Goal: Task Accomplishment & Management: Manage account settings

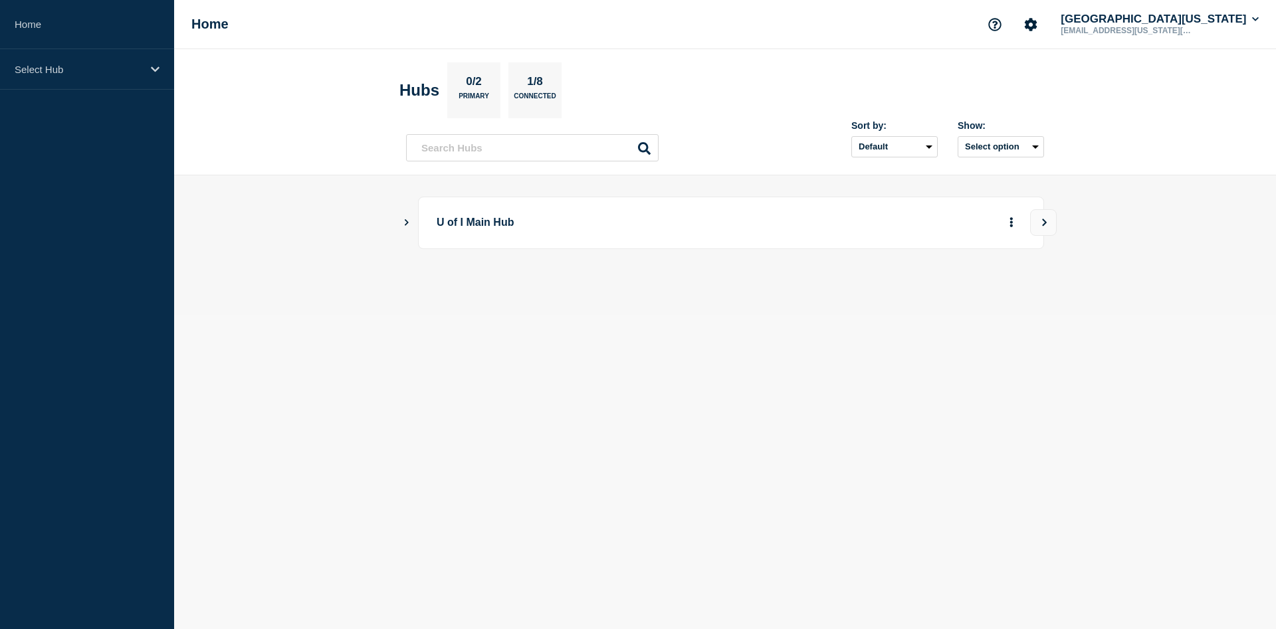
click at [401, 224] on main "U of I Main Hub" at bounding box center [725, 245] width 1102 height 140
click at [408, 224] on icon "Show Connected Hubs" at bounding box center [406, 222] width 9 height 7
click at [1013, 215] on button "More actions" at bounding box center [1011, 223] width 17 height 25
click at [1011, 282] on button "More actions" at bounding box center [1011, 289] width 17 height 25
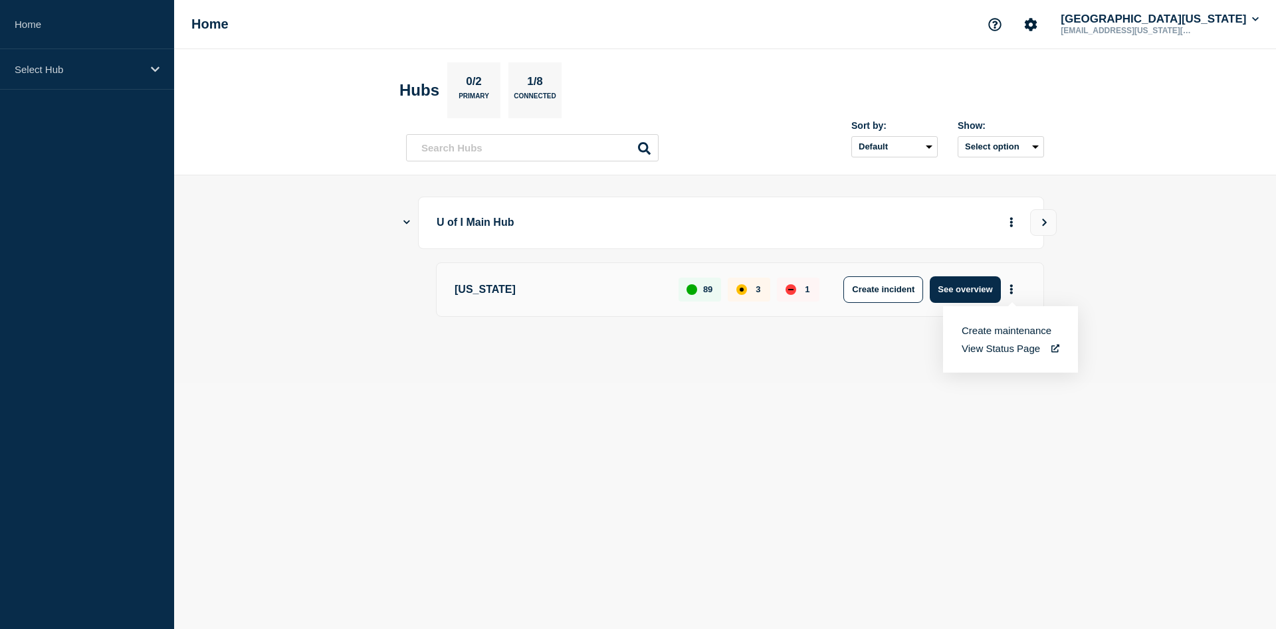
click at [994, 354] on link "View Status Page" at bounding box center [1010, 348] width 98 height 11
click at [134, 76] on div "Select Hub" at bounding box center [87, 69] width 174 height 41
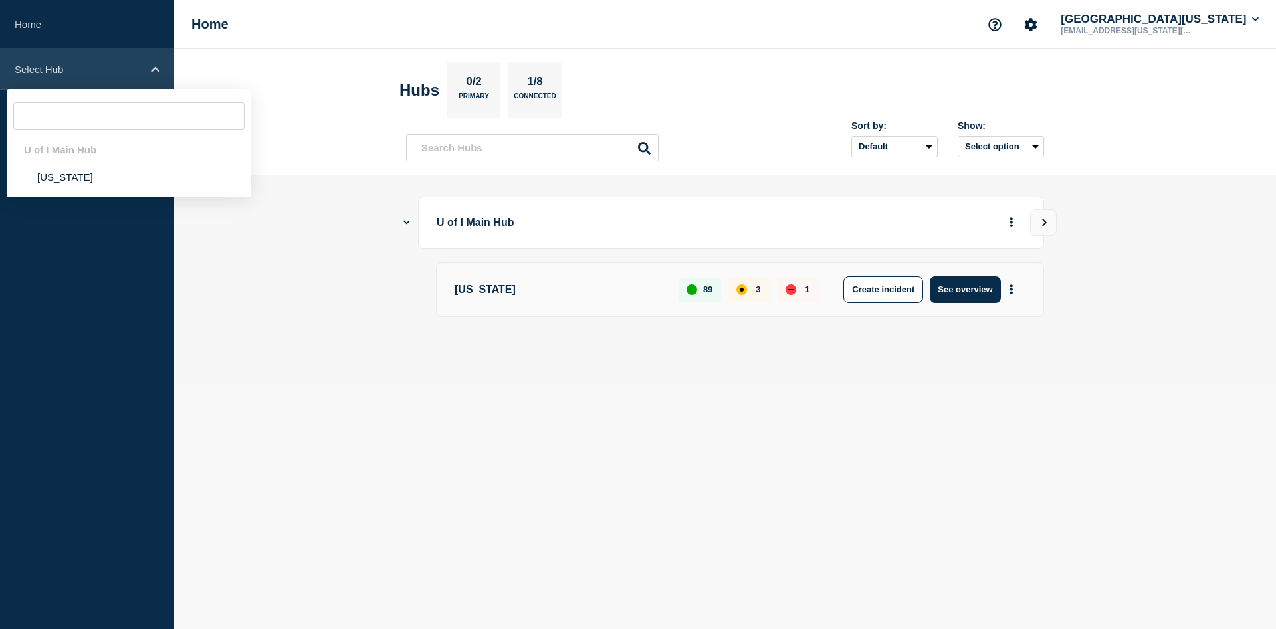
click at [133, 72] on p "Select Hub" at bounding box center [79, 69] width 128 height 11
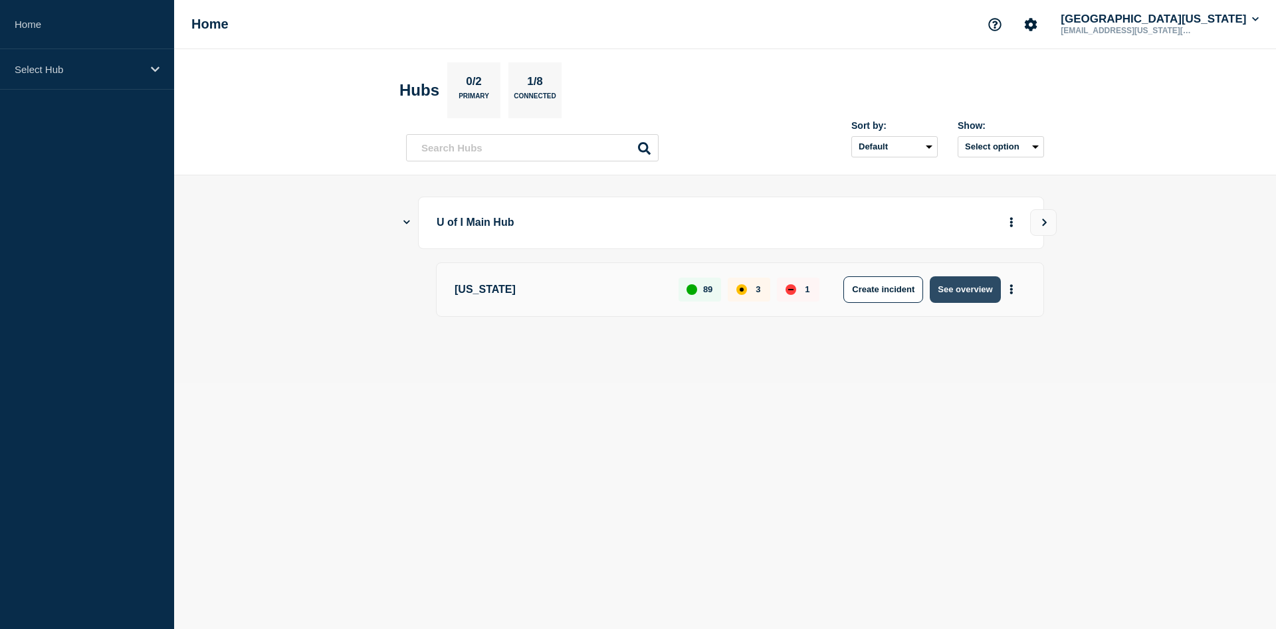
click at [961, 288] on button "See overview" at bounding box center [965, 289] width 70 height 27
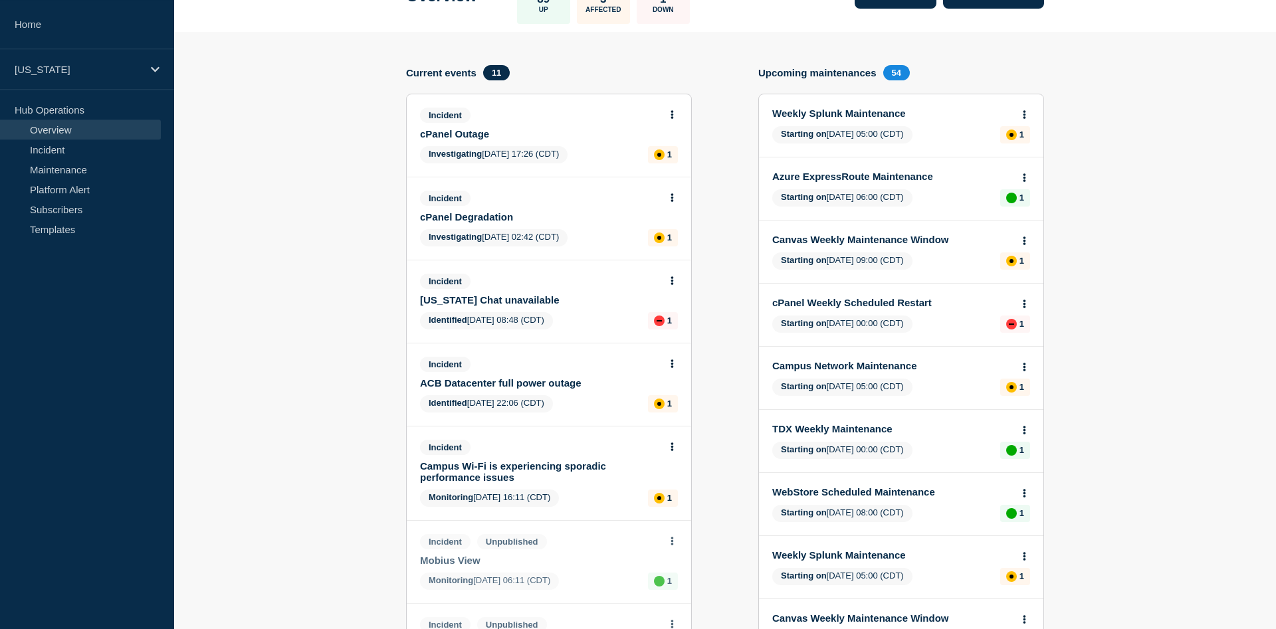
scroll to position [68, 0]
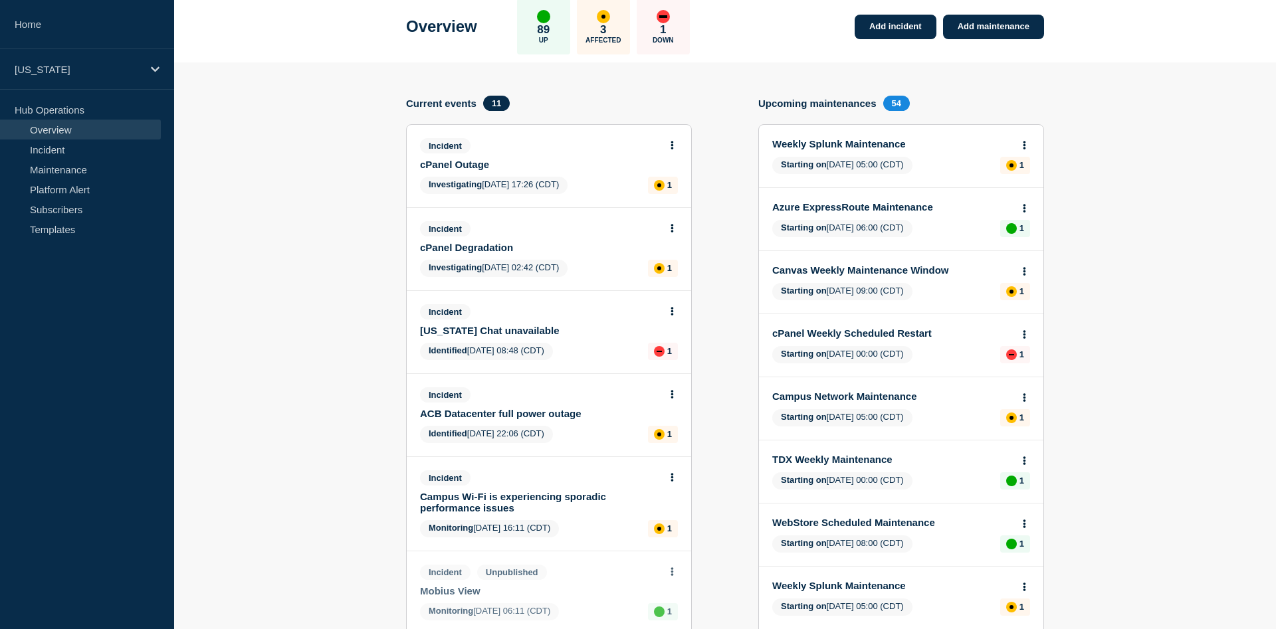
click at [672, 229] on icon at bounding box center [671, 228] width 3 height 9
click at [685, 264] on link "View incident" at bounding box center [668, 263] width 54 height 11
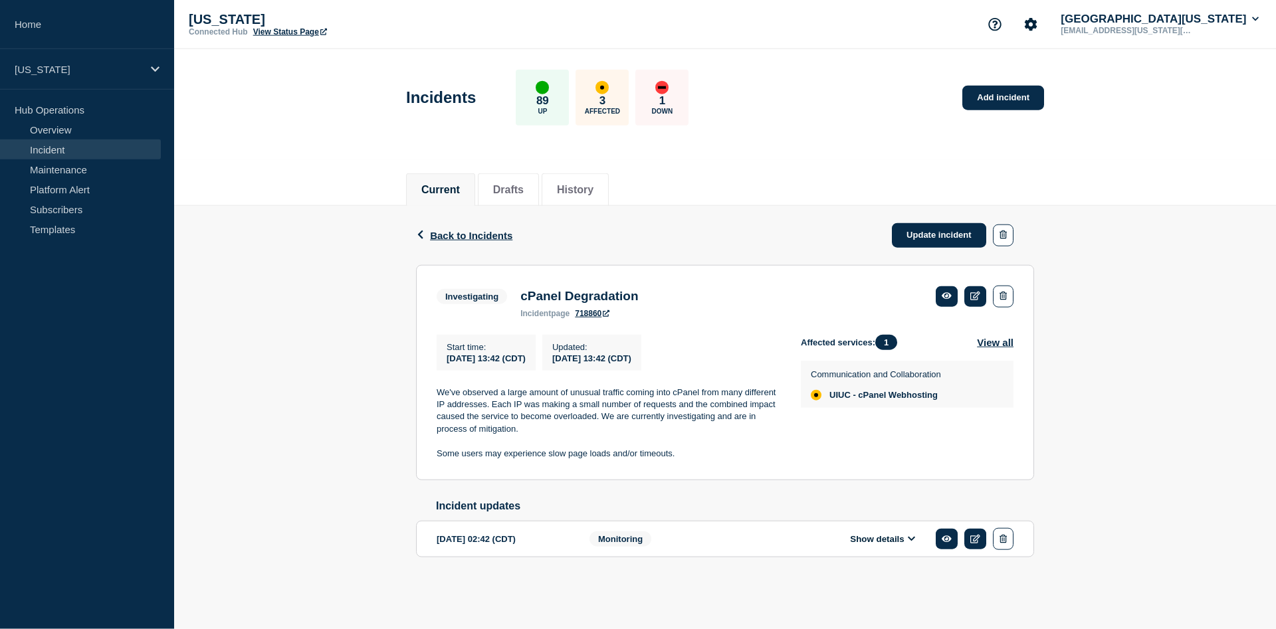
scroll to position [2, 0]
click at [918, 545] on button "Show details" at bounding box center [882, 539] width 73 height 11
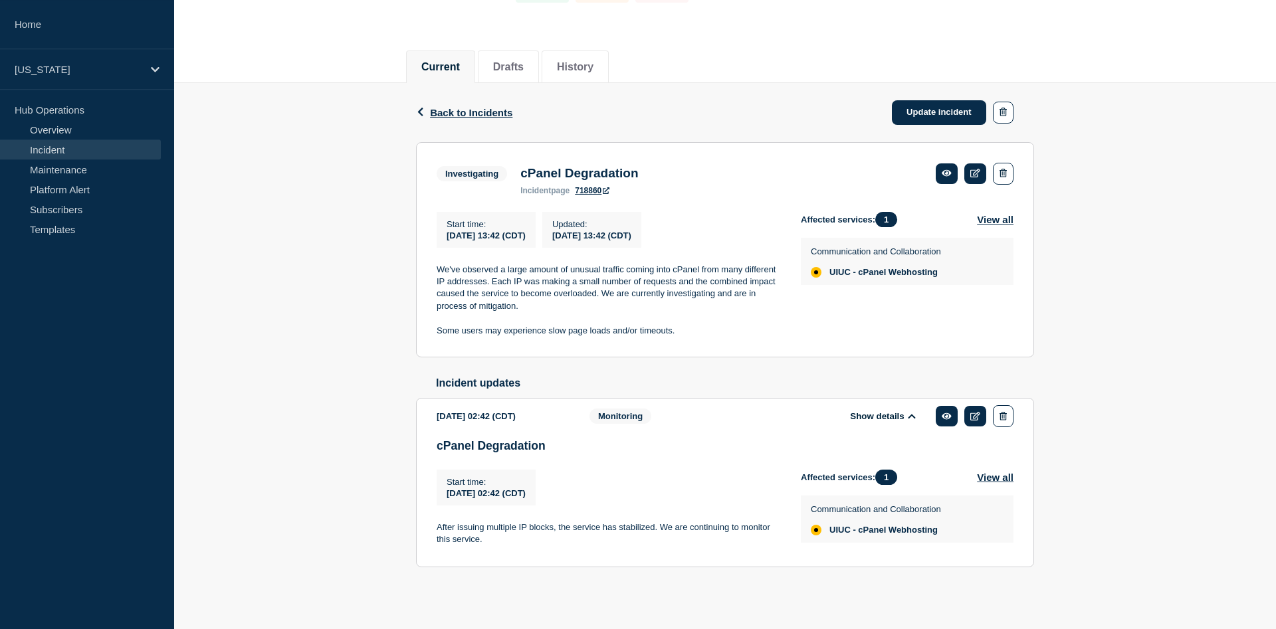
scroll to position [137, 0]
click at [972, 417] on icon at bounding box center [975, 416] width 10 height 9
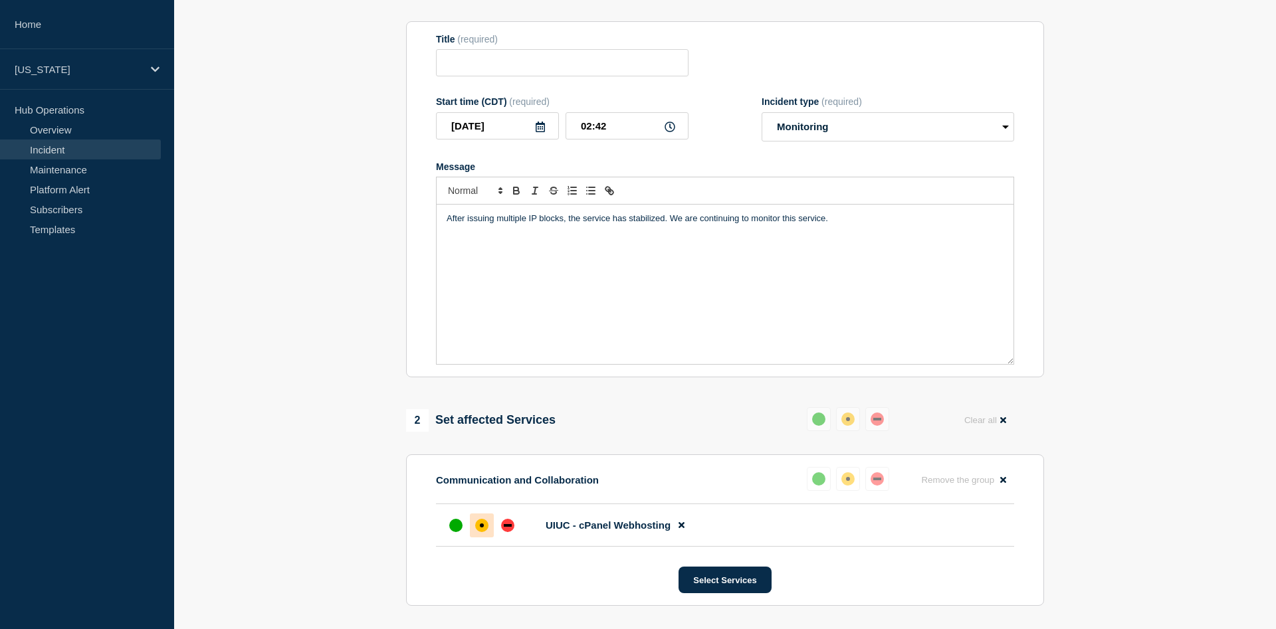
type input "cPanel Degradation"
type input "[DATE]"
type input "02:42"
select select "monitoring"
click at [583, 128] on input "02:42" at bounding box center [626, 125] width 123 height 27
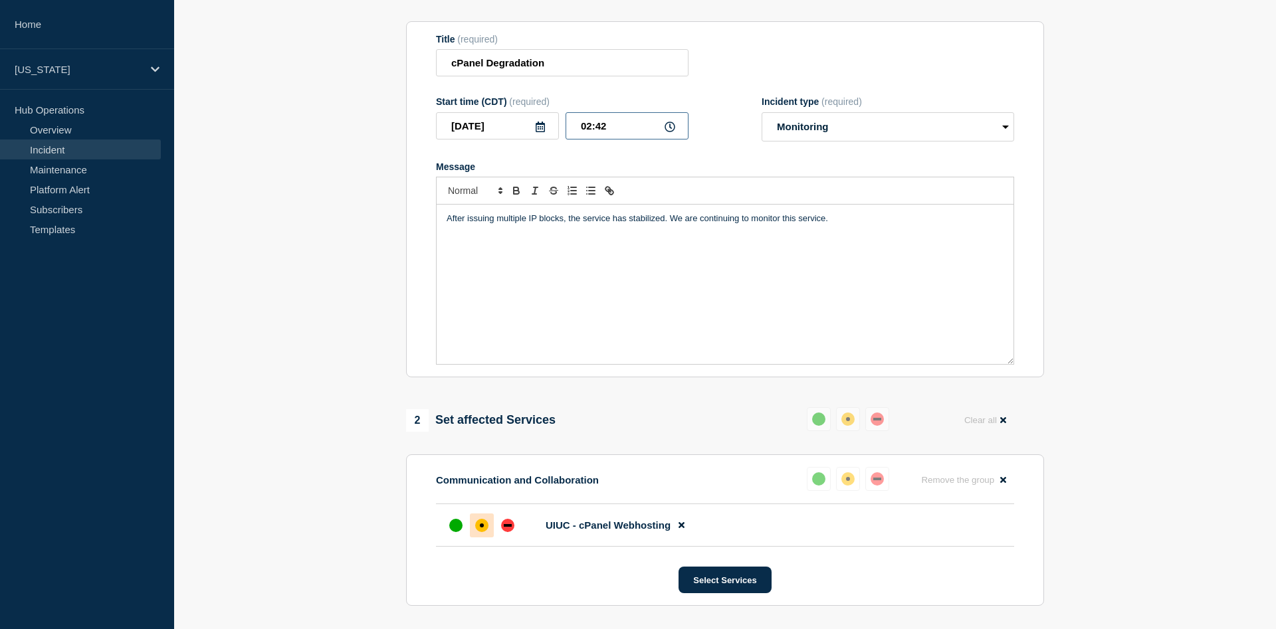
click at [585, 131] on input "02:42" at bounding box center [626, 125] width 123 height 27
drag, startPoint x: 590, startPoint y: 128, endPoint x: 581, endPoint y: 127, distance: 9.3
click at [581, 127] on input "02:42" at bounding box center [626, 125] width 123 height 27
type input "14:42"
click at [863, 225] on p "After issuing multiple IP blocks, the service has stabilized. We are continuing…" at bounding box center [724, 219] width 557 height 12
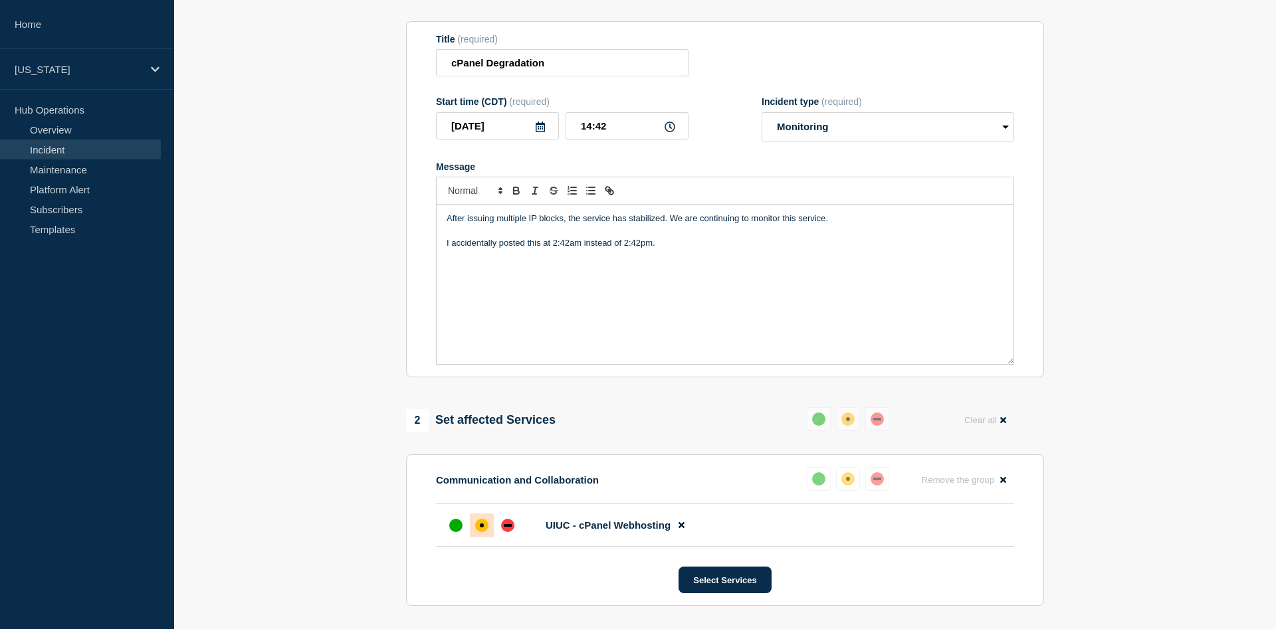
click at [446, 250] on div "After issuing multiple IP blocks, the service has stabilized. We are continuing…" at bounding box center [725, 284] width 577 height 159
drag, startPoint x: 569, startPoint y: 252, endPoint x: 524, endPoint y: 250, distance: 45.2
click at [524, 249] on p "Edited on [DATE]: I accidentally posted this at 2:42am instead of 2:42pm." at bounding box center [724, 243] width 557 height 12
click at [943, 249] on p "Edited on [DATE]: I updated start time of this update to 14:42 because I accide…" at bounding box center [724, 243] width 557 height 12
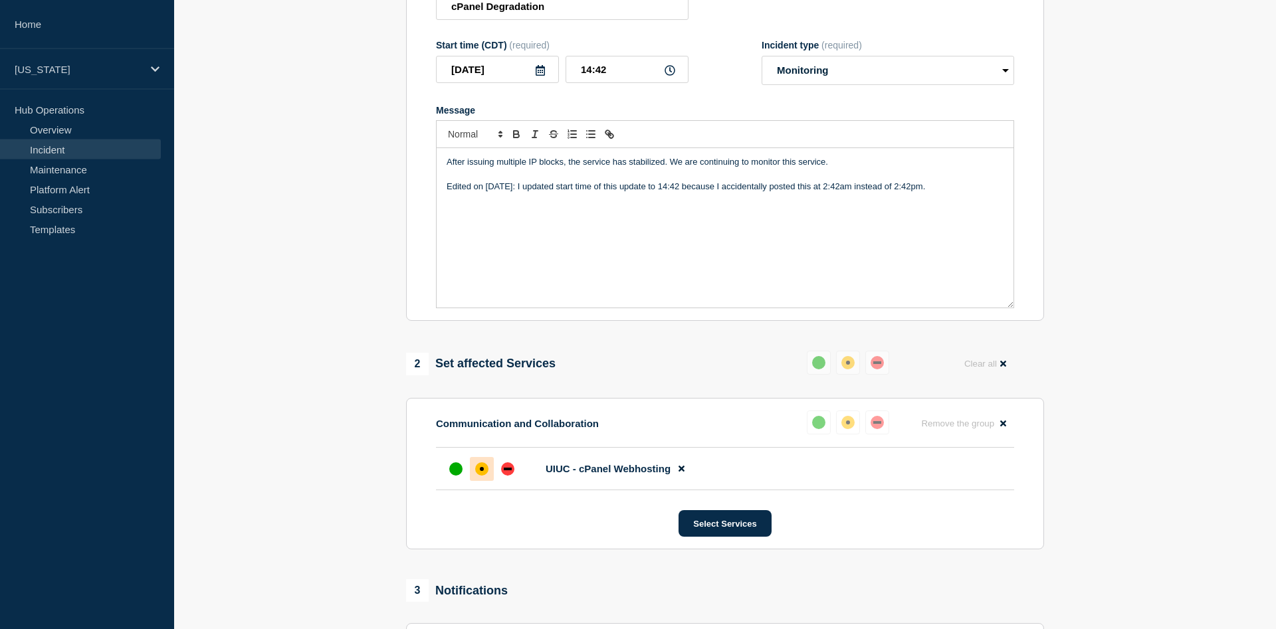
scroll to position [344, 0]
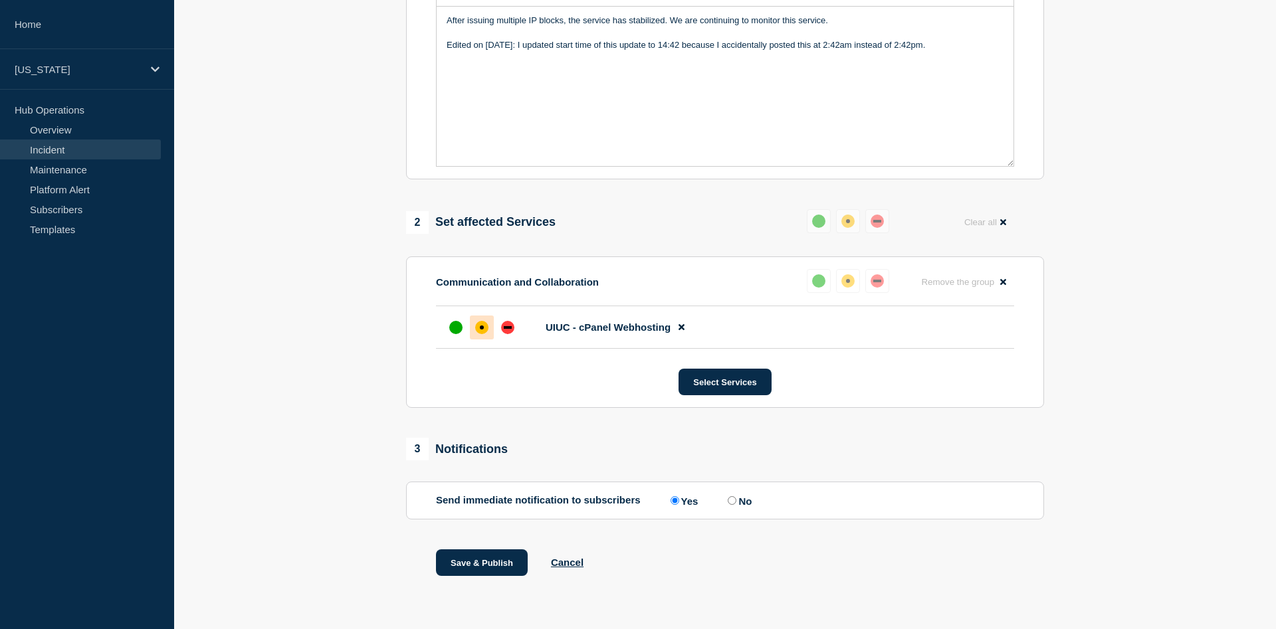
click at [735, 502] on input "No" at bounding box center [732, 500] width 9 height 9
radio input "true"
radio input "false"
click at [487, 567] on button "Save & Publish" at bounding box center [482, 562] width 92 height 27
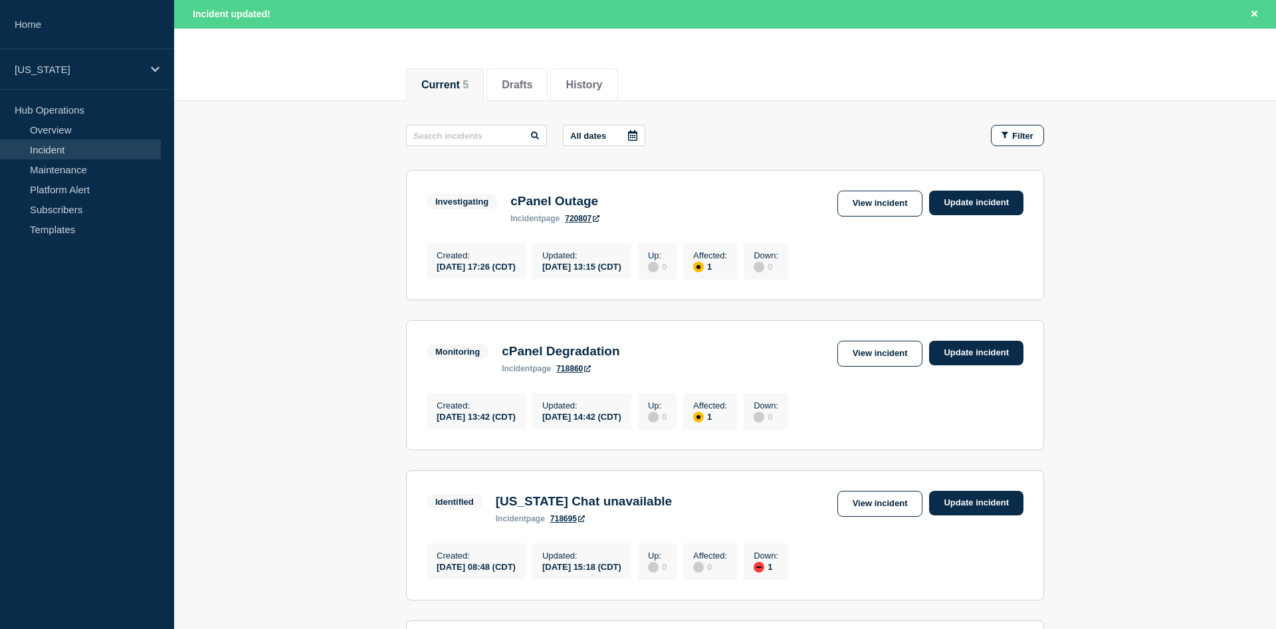
scroll to position [136, 0]
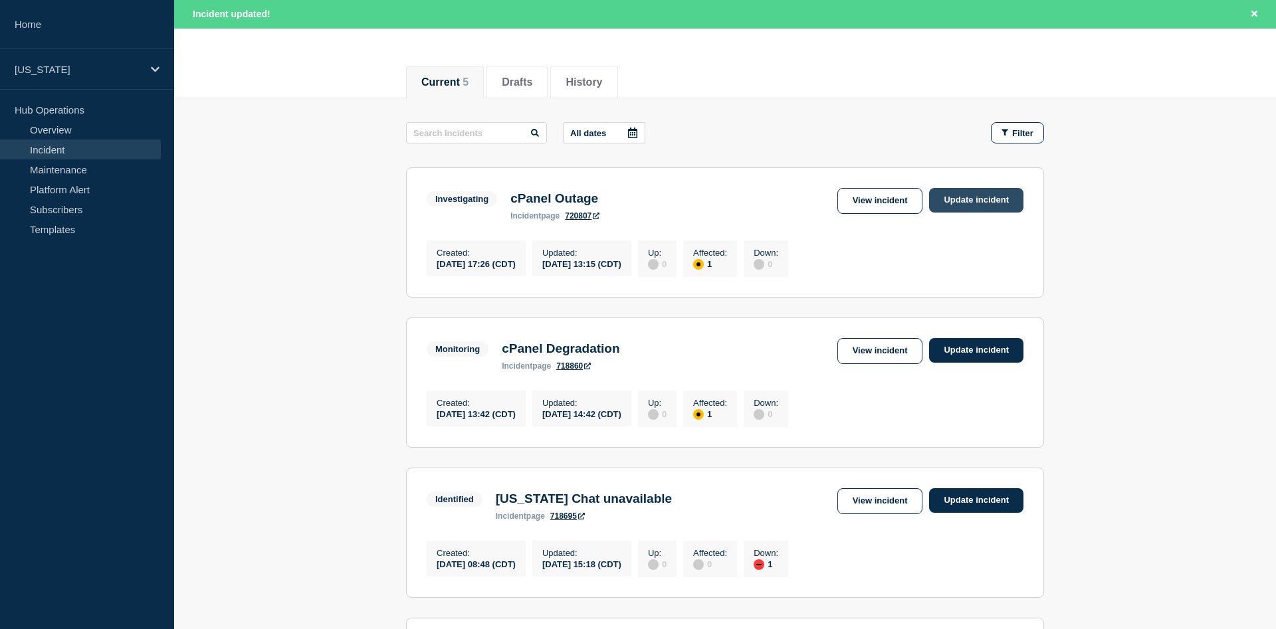
click at [1009, 201] on link "Update incident" at bounding box center [976, 200] width 94 height 25
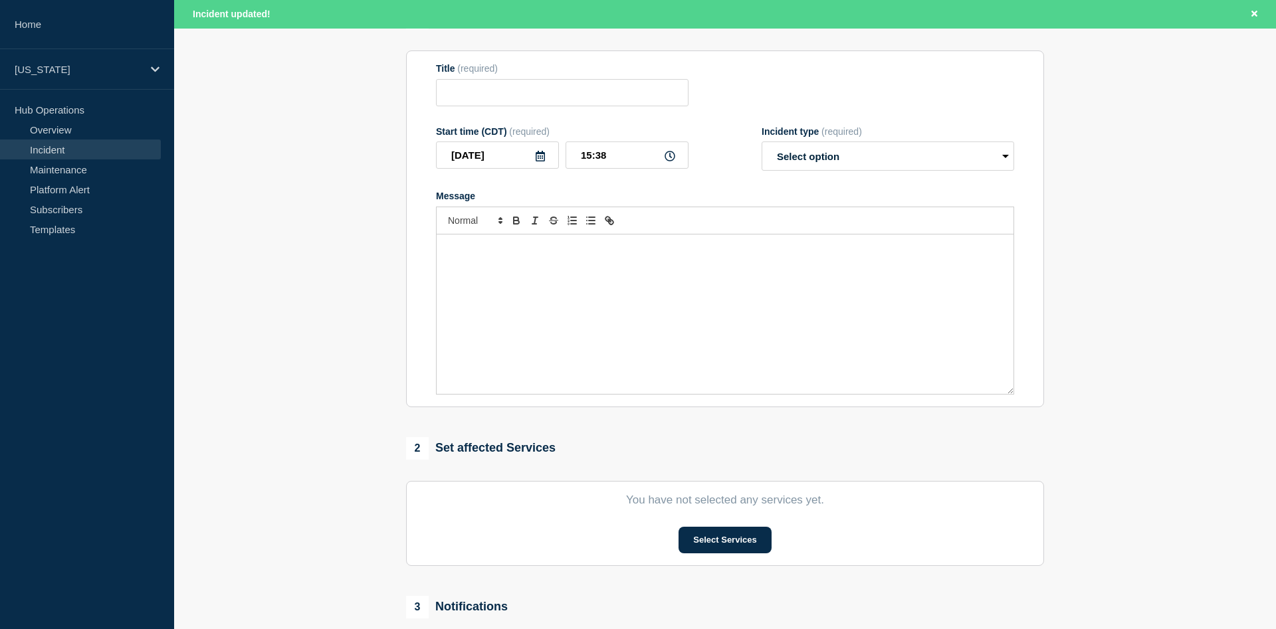
type input "cPanel Outage"
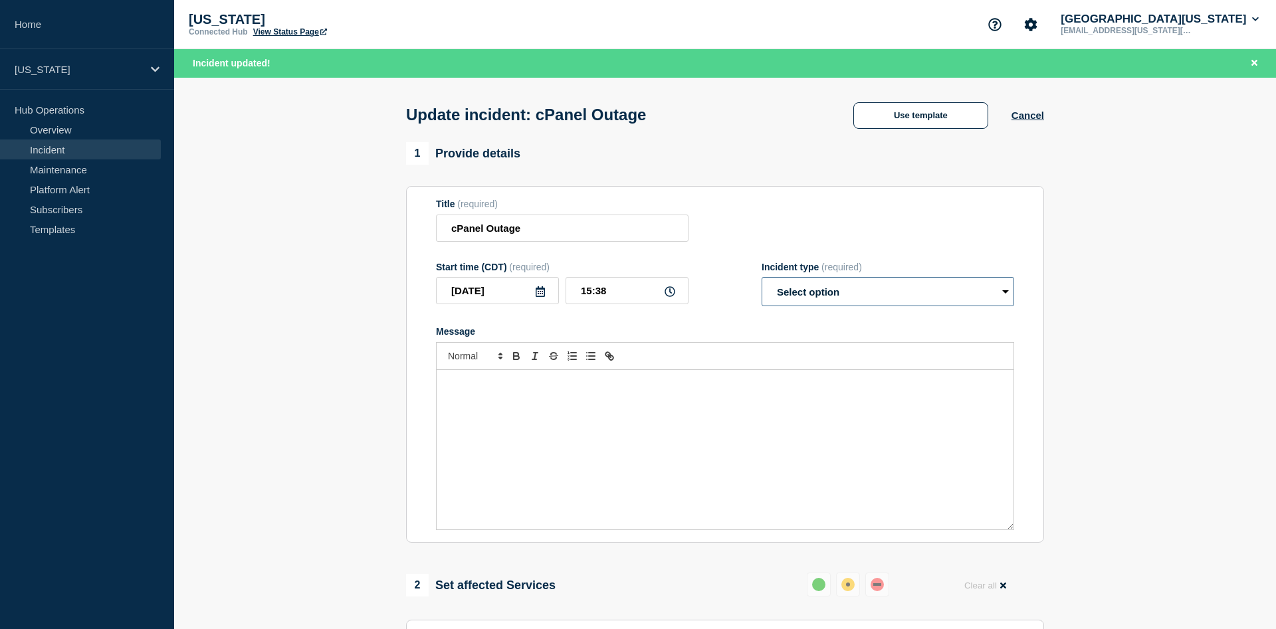
select select "resolved"
click option "Resolved" at bounding box center [0, 0] width 0 height 0
click at [488, 411] on div "Message" at bounding box center [725, 449] width 577 height 159
click at [606, 297] on input "15:38" at bounding box center [626, 290] width 123 height 27
type input "15:30"
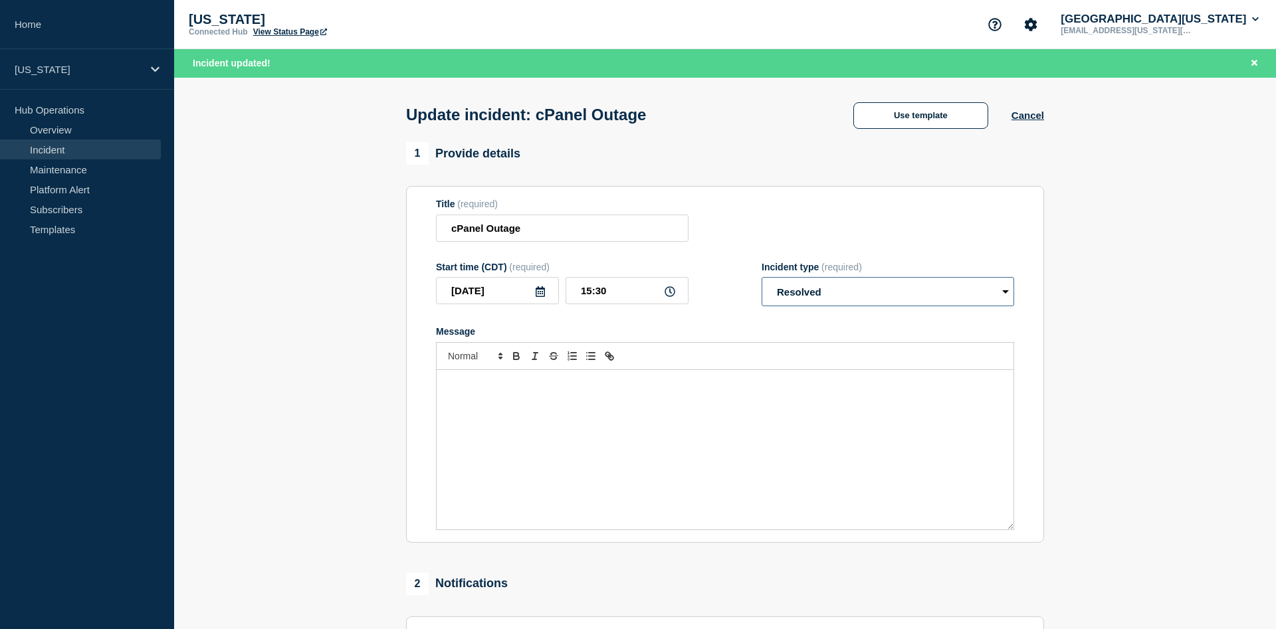
click at [761, 277] on select "Select option Investigating Identified Monitoring Resolved" at bounding box center [887, 291] width 252 height 29
click at [870, 293] on select "Select option Investigating Identified Monitoring Resolved" at bounding box center [887, 291] width 252 height 29
click at [1031, 120] on button "Cancel" at bounding box center [1027, 115] width 33 height 11
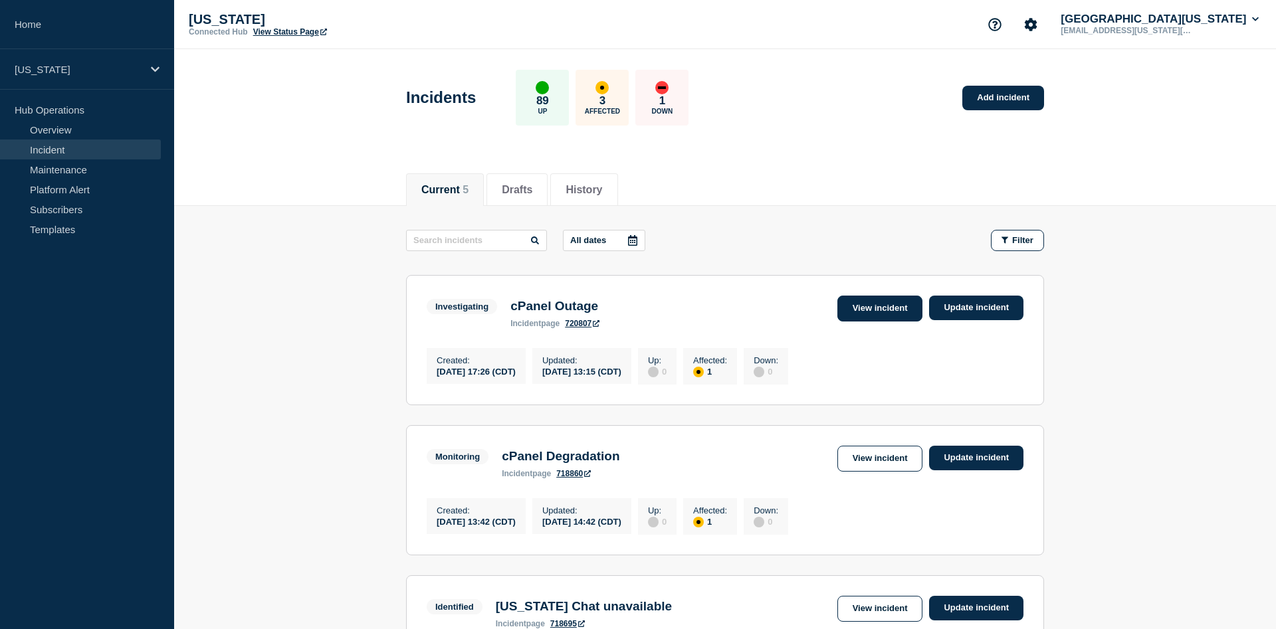
click at [891, 308] on link "View incident" at bounding box center [880, 309] width 86 height 26
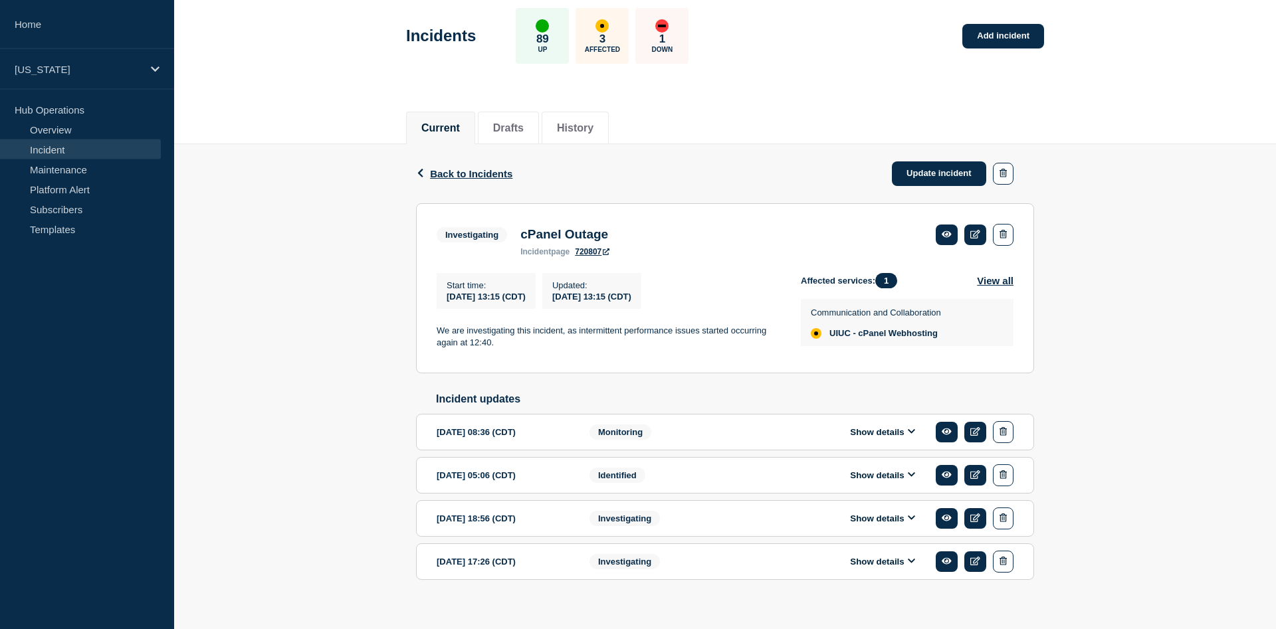
scroll to position [88, 0]
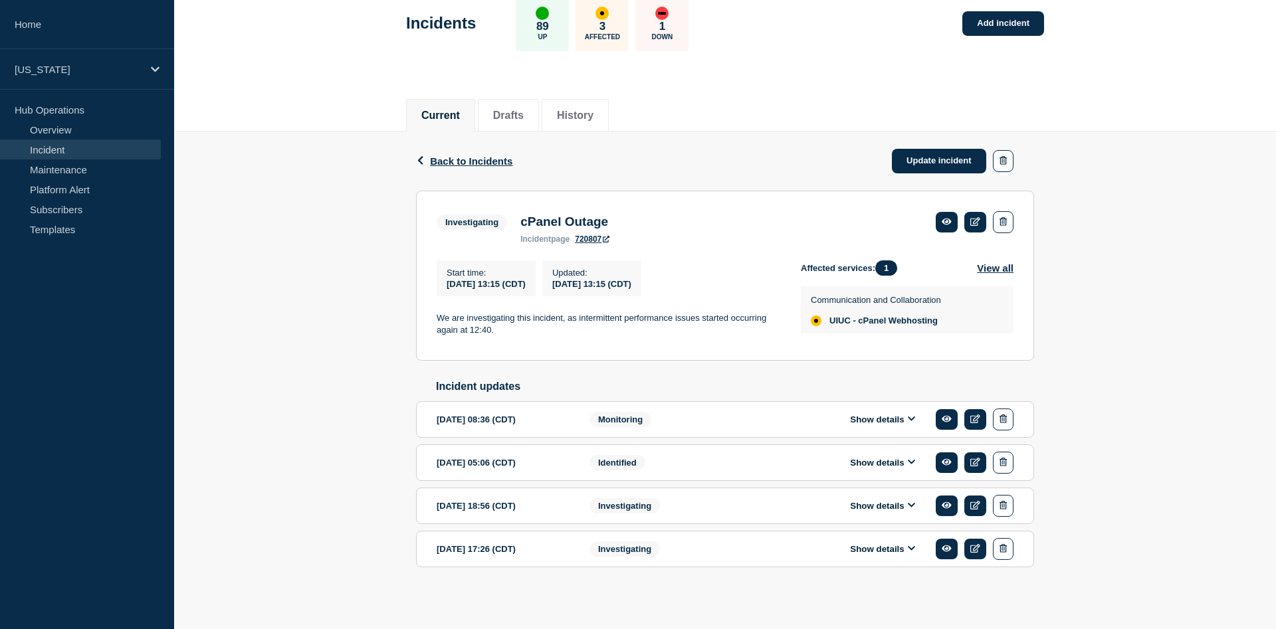
drag, startPoint x: 894, startPoint y: 538, endPoint x: 902, endPoint y: 547, distance: 12.3
click at [894, 538] on div "Show details" at bounding box center [892, 549] width 243 height 22
click at [902, 547] on button "Show details" at bounding box center [882, 548] width 73 height 11
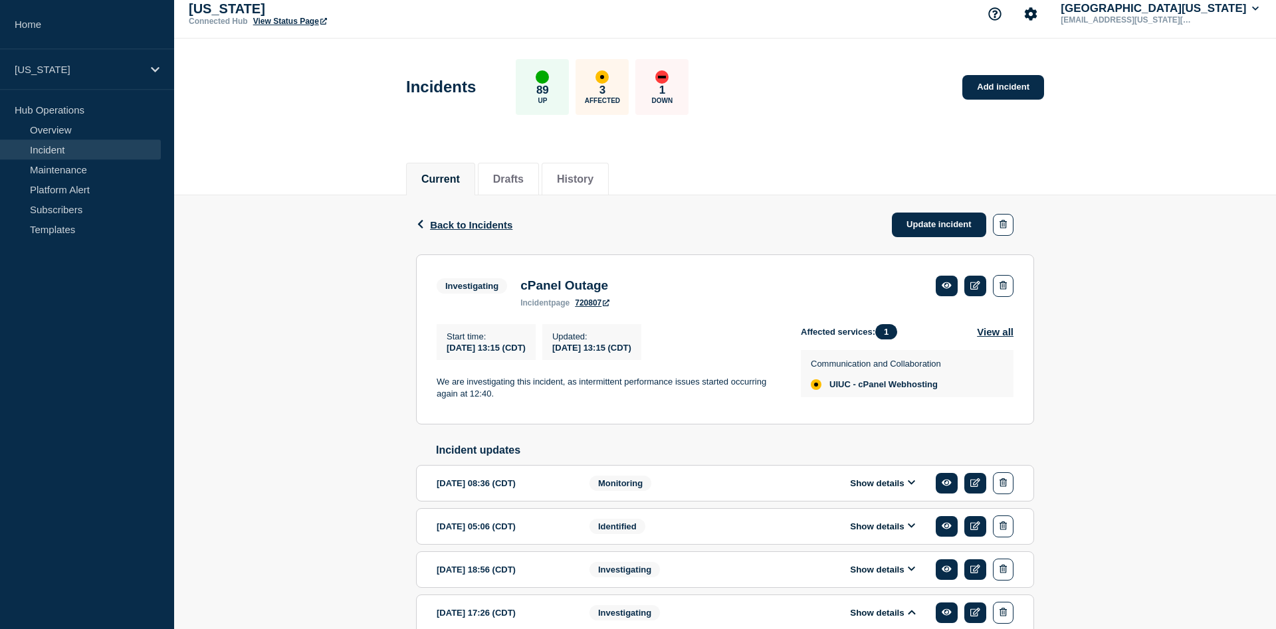
scroll to position [0, 0]
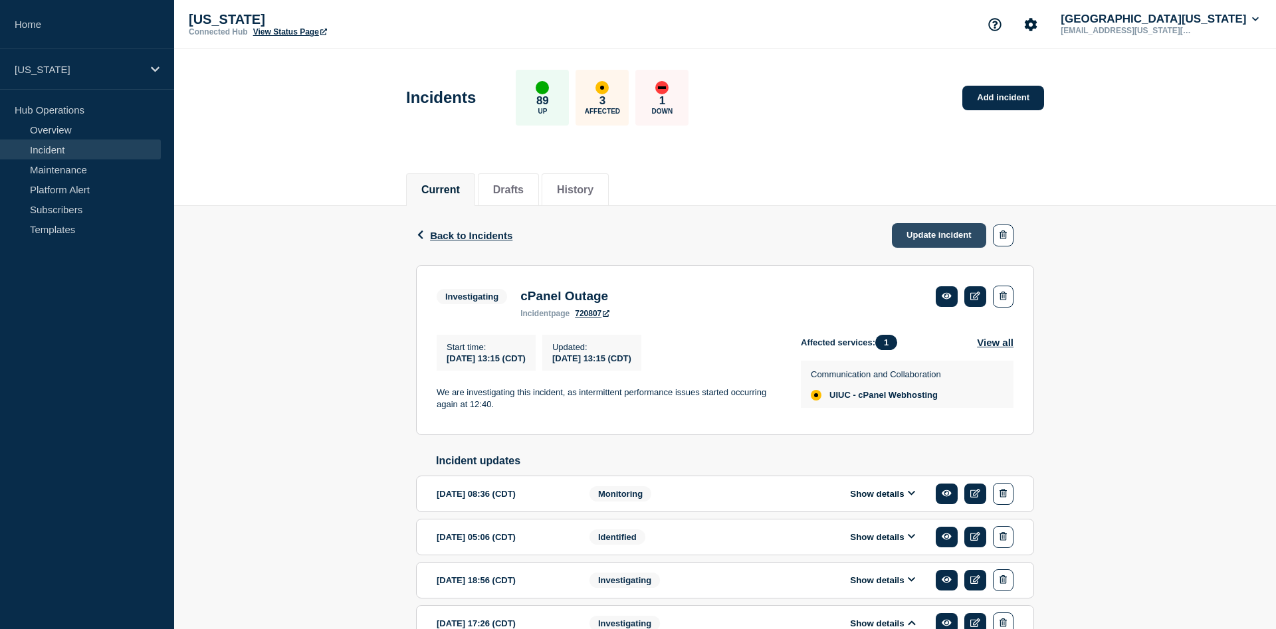
click at [957, 227] on link "Update incident" at bounding box center [939, 235] width 94 height 25
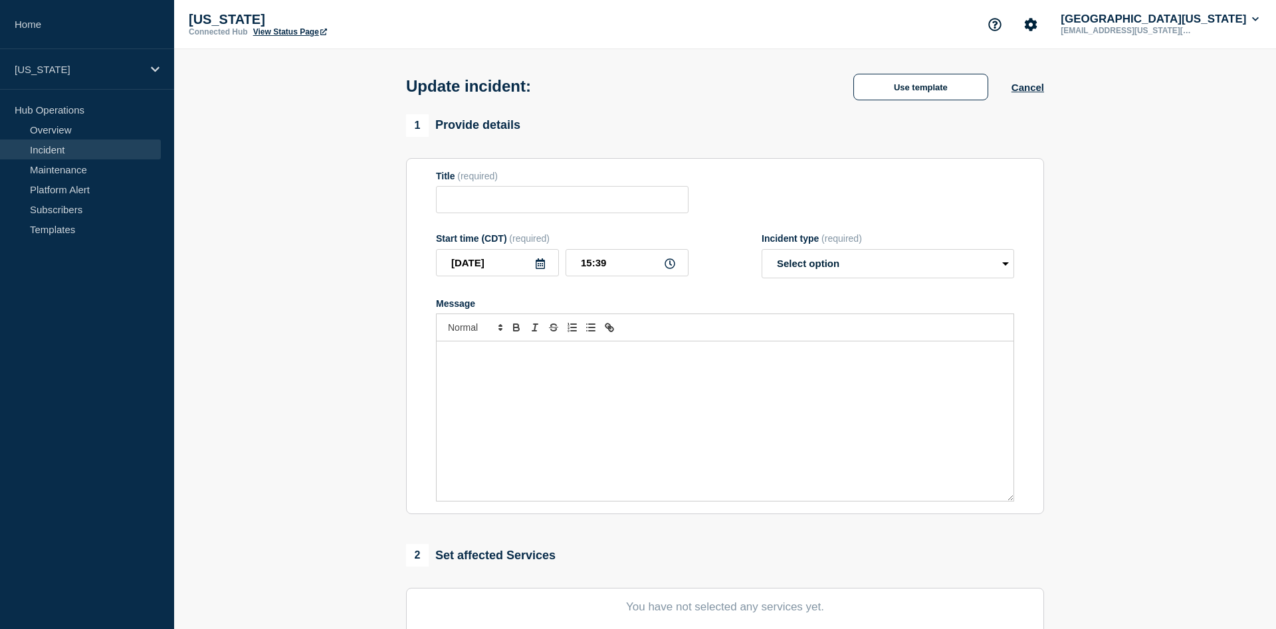
type input "cPanel Outage"
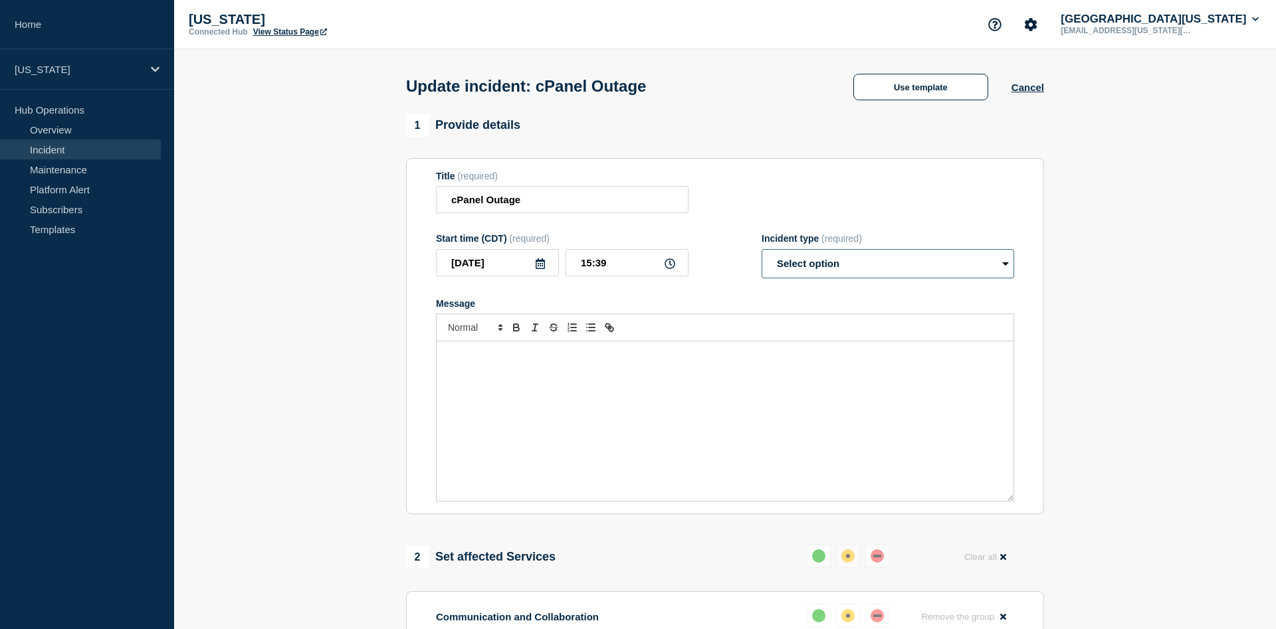
select select "resolved"
click option "Resolved" at bounding box center [0, 0] width 0 height 0
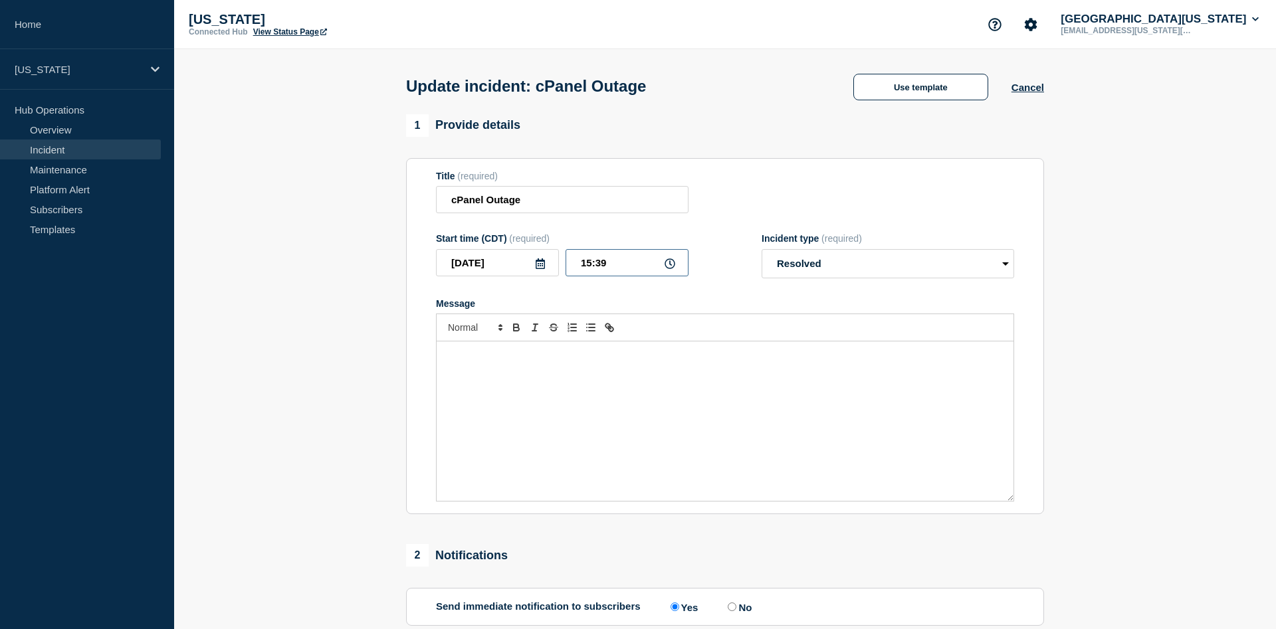
click at [597, 270] on input "15:39" at bounding box center [626, 262] width 123 height 27
drag, startPoint x: 609, startPoint y: 270, endPoint x: 600, endPoint y: 269, distance: 9.3
click at [600, 269] on input "15:39" at bounding box center [626, 262] width 123 height 27
type input "15:30"
click at [868, 272] on select "Select option Investigating Identified Monitoring Resolved" at bounding box center [887, 263] width 252 height 29
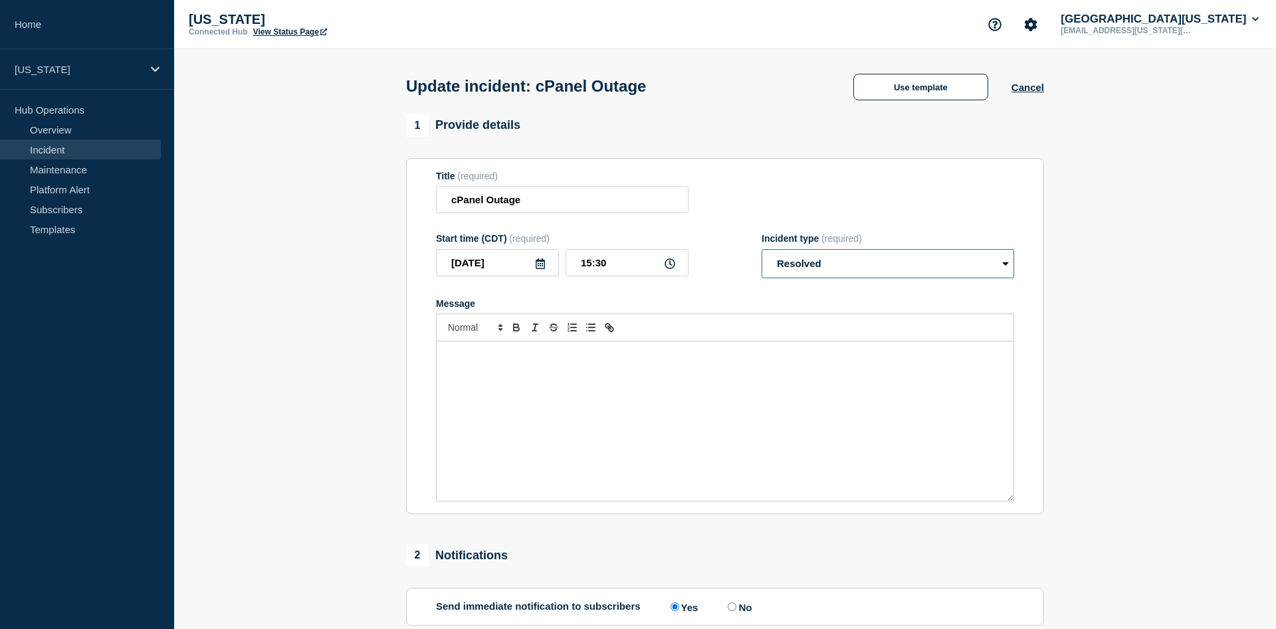
click option "Resolved" at bounding box center [0, 0] width 0 height 0
select select "monitoring"
click option "Monitoring" at bounding box center [0, 0] width 0 height 0
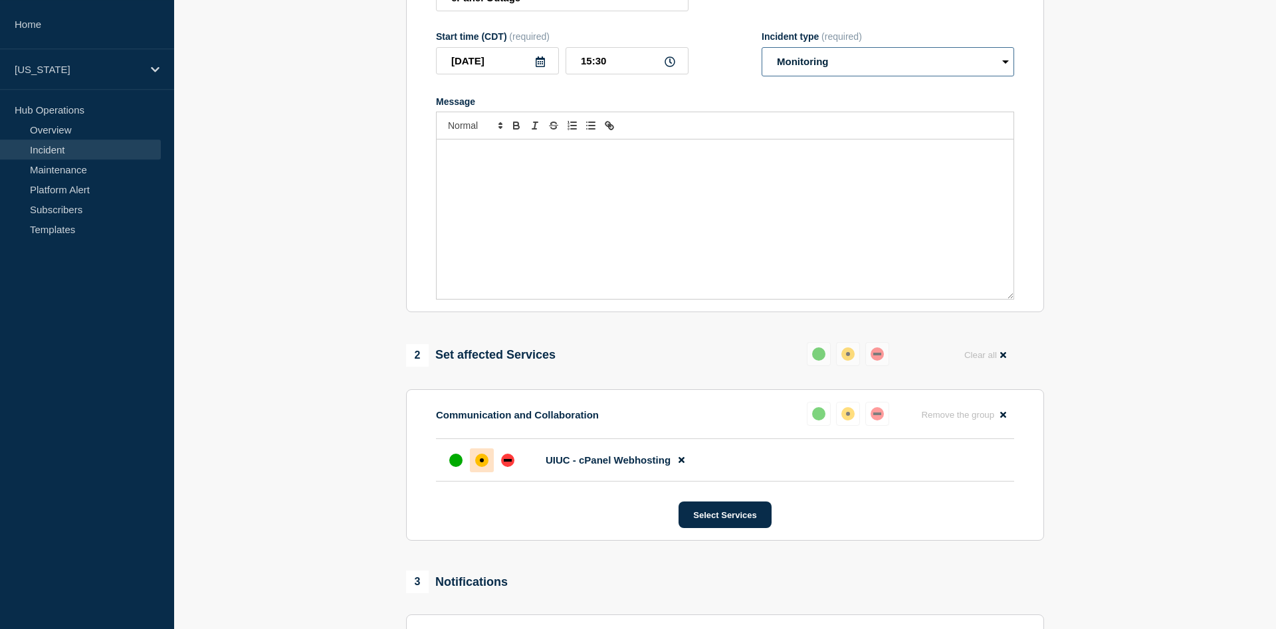
scroll to position [203, 0]
click at [457, 465] on div "up" at bounding box center [455, 458] width 13 height 13
click at [559, 194] on div "Message" at bounding box center [725, 217] width 577 height 159
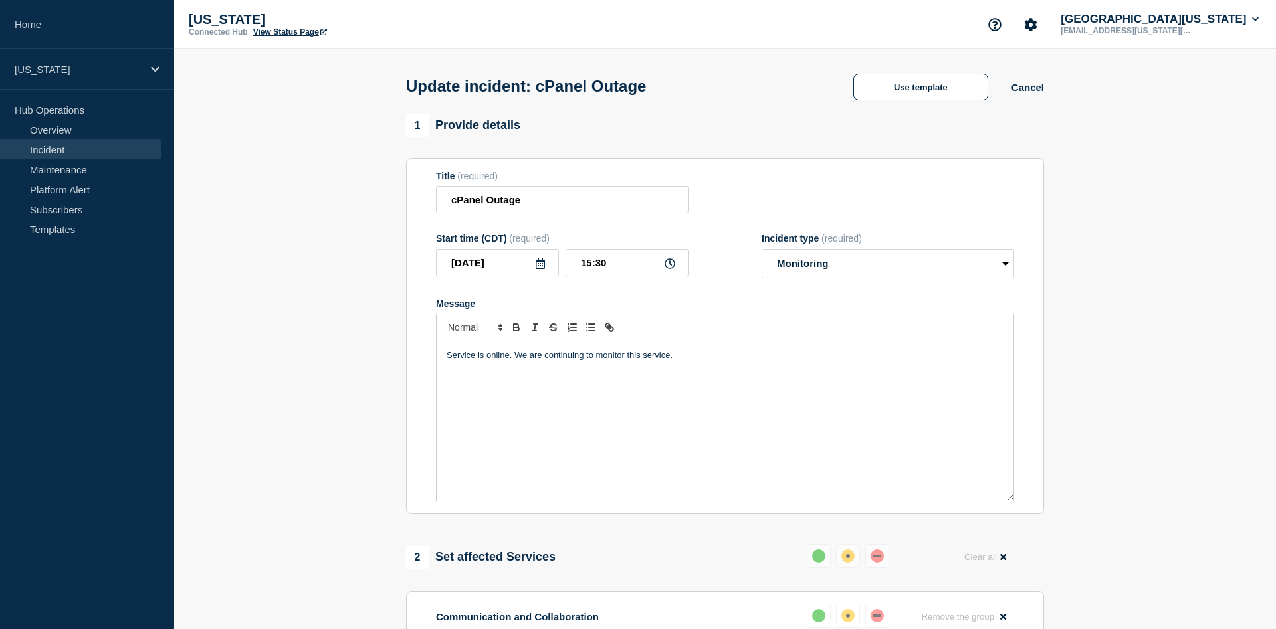
click at [509, 361] on p "Service is online. We are continuing to monitor this service." at bounding box center [724, 355] width 557 height 12
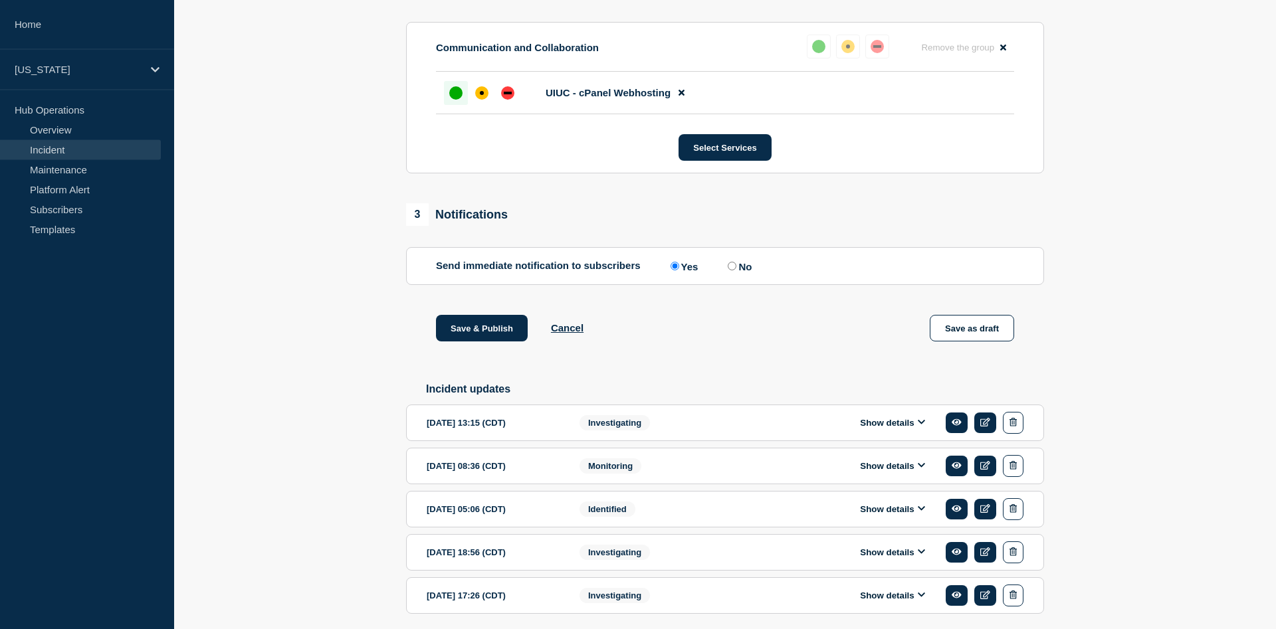
scroll to position [631, 0]
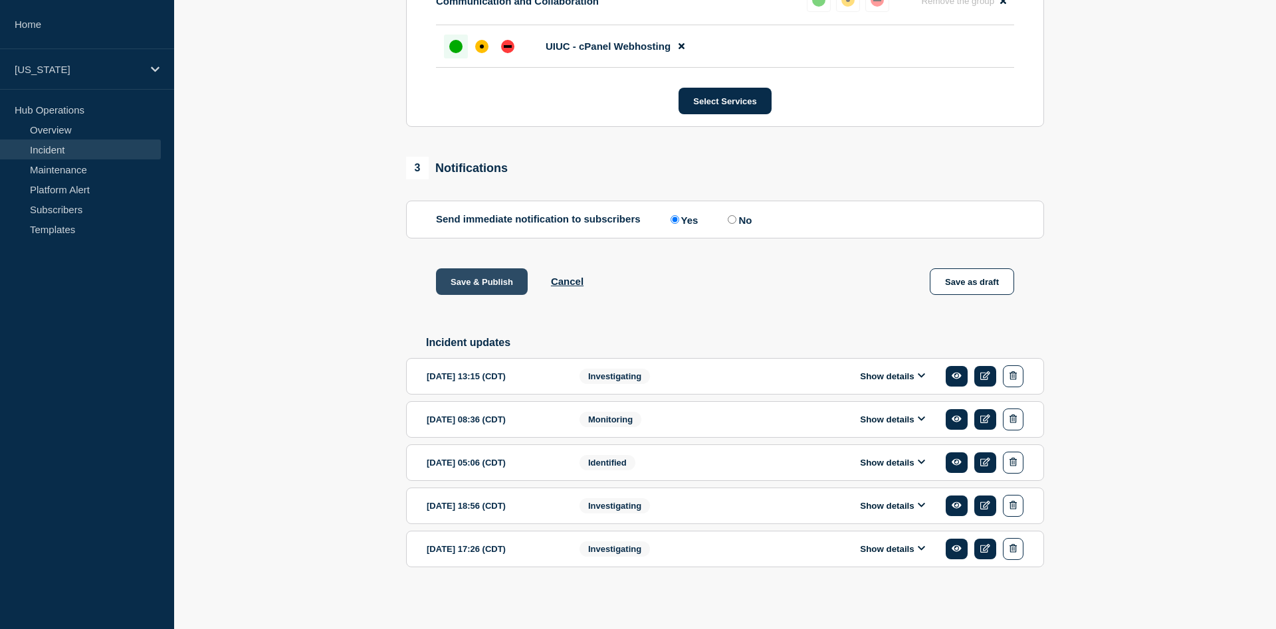
click at [494, 276] on button "Save & Publish" at bounding box center [482, 281] width 92 height 27
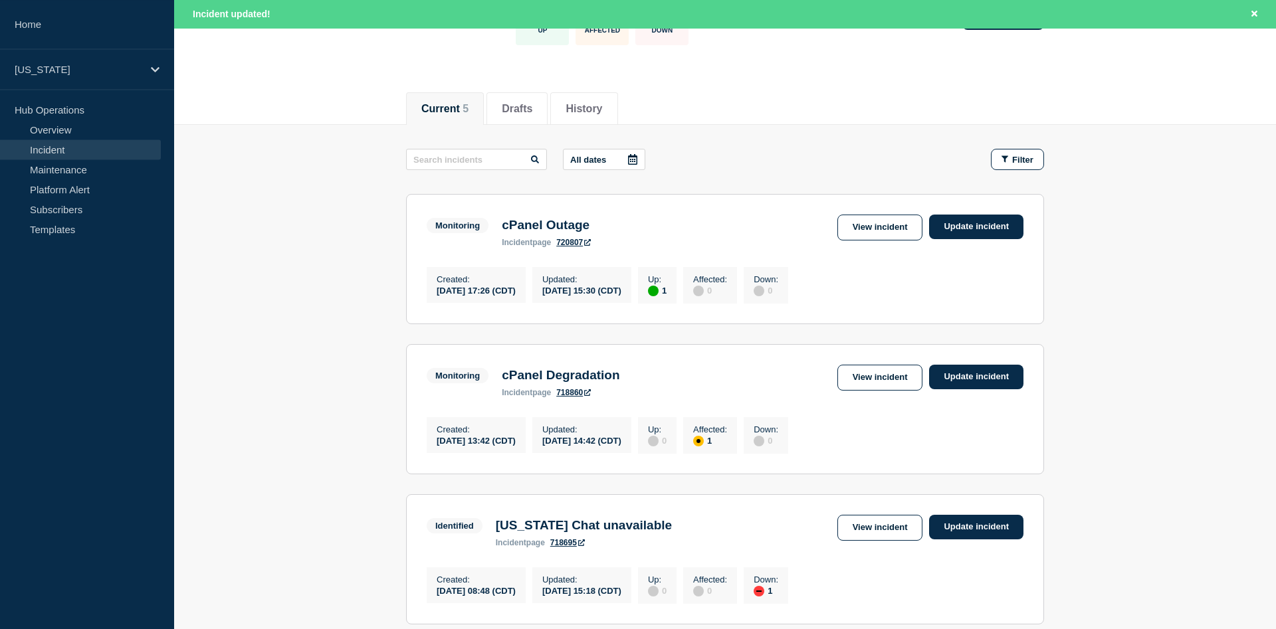
scroll to position [136, 0]
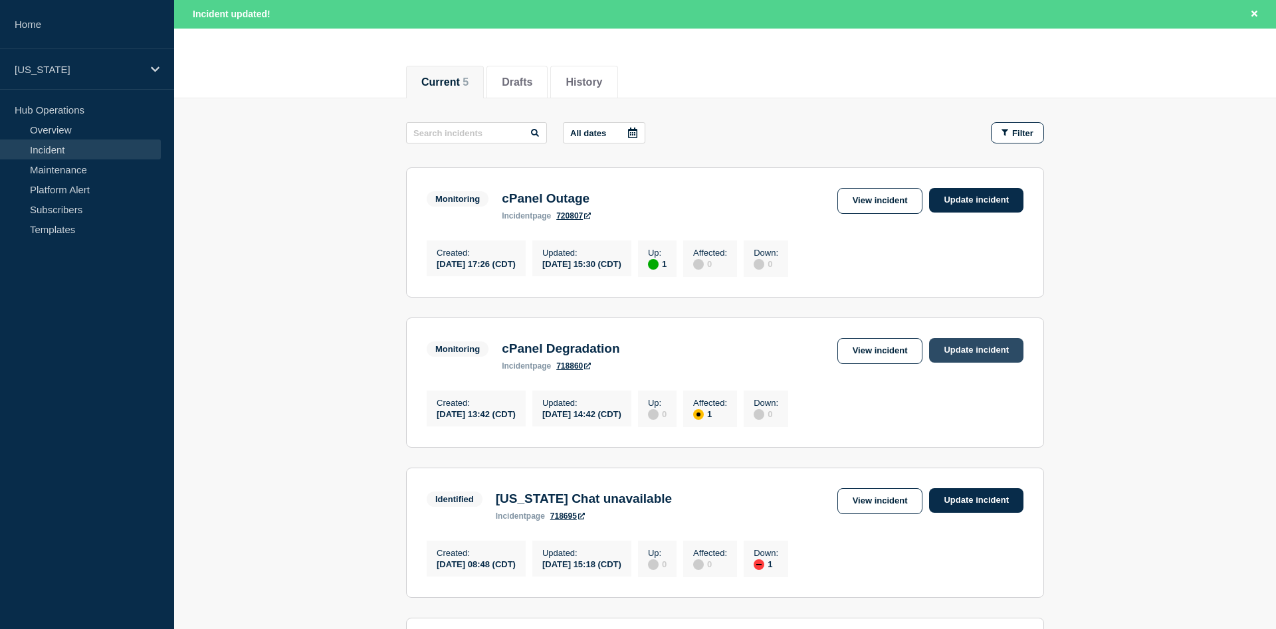
click at [975, 359] on link "Update incident" at bounding box center [976, 350] width 94 height 25
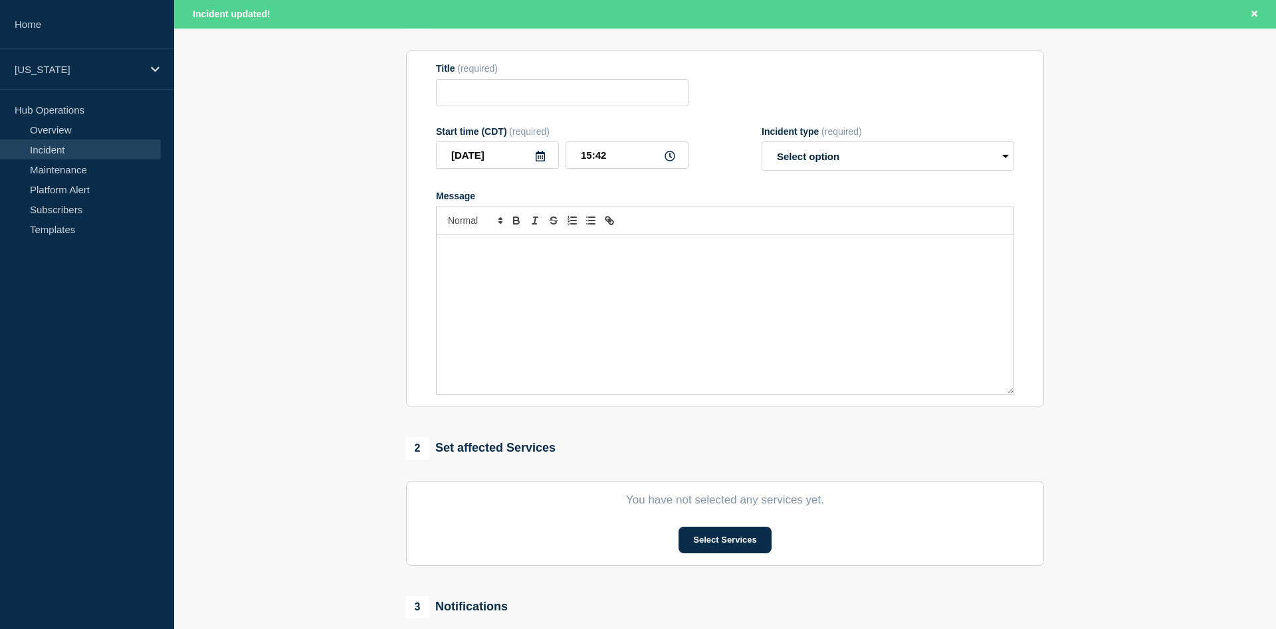
type input "cPanel Degradation"
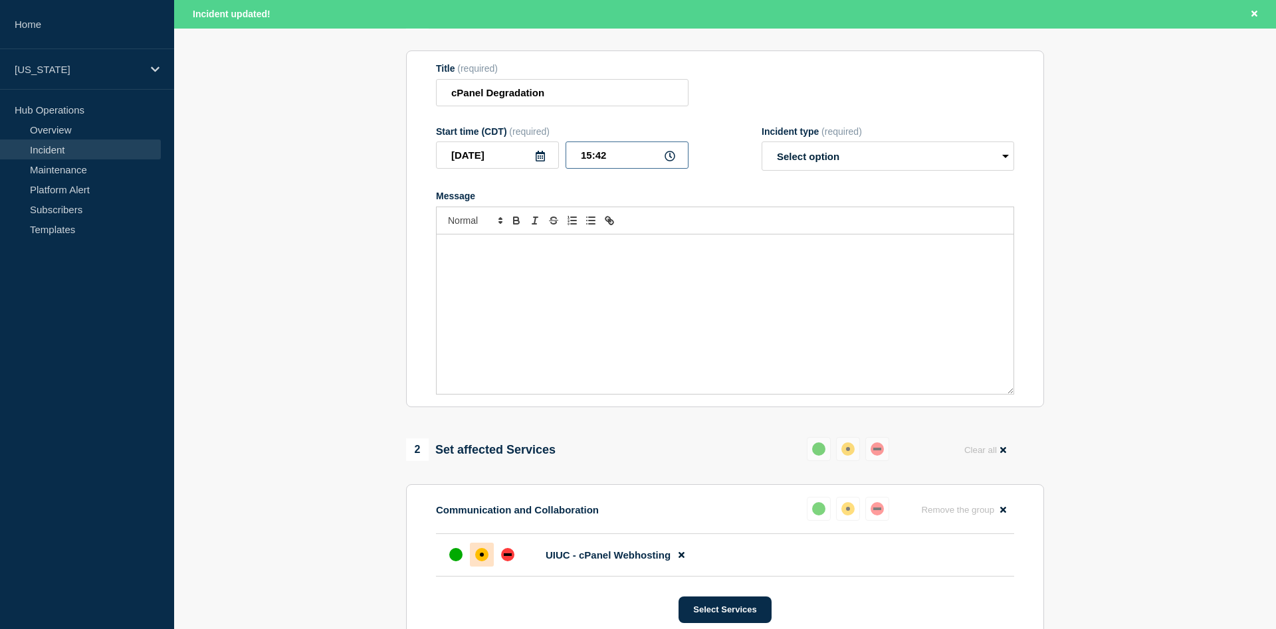
drag, startPoint x: 613, startPoint y: 160, endPoint x: 595, endPoint y: 157, distance: 17.5
click at [595, 157] on input "15:42" at bounding box center [626, 155] width 123 height 27
click at [590, 160] on input "15:00" at bounding box center [626, 155] width 123 height 27
drag, startPoint x: 621, startPoint y: 157, endPoint x: 595, endPoint y: 156, distance: 25.9
click at [595, 156] on input "14:00" at bounding box center [626, 155] width 123 height 27
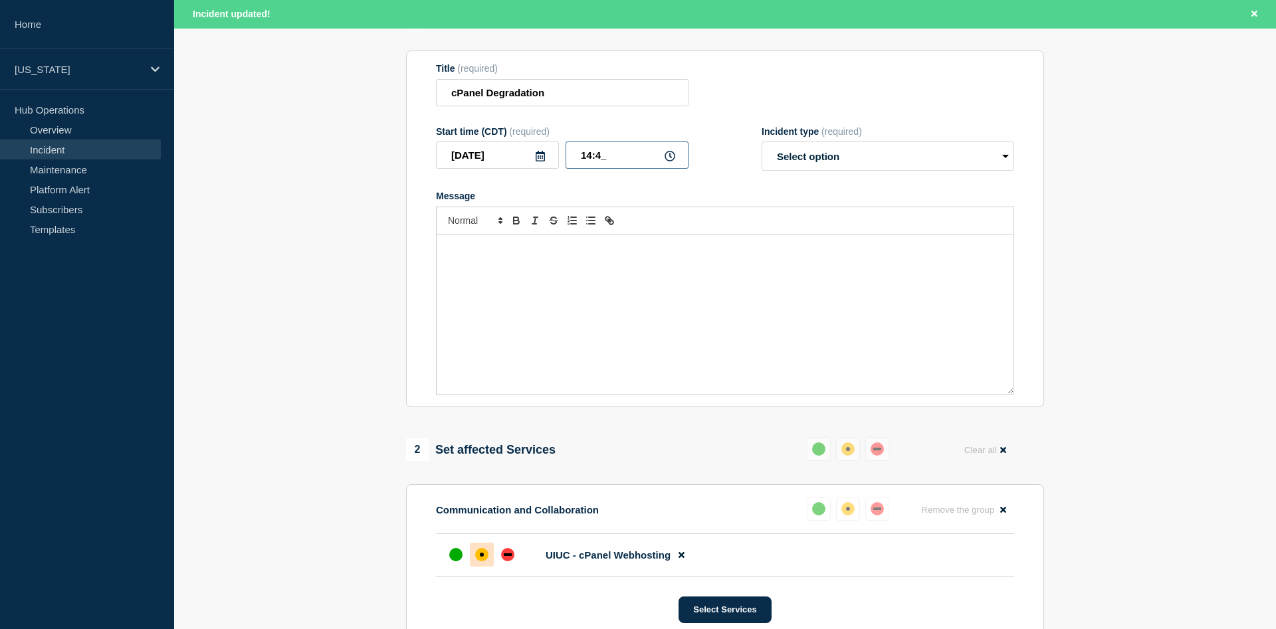
type input "14:42"
click at [761, 142] on select "Select option Investigating Identified Monitoring Resolved" at bounding box center [887, 156] width 252 height 29
select select "resolved"
click option "Resolved" at bounding box center [0, 0] width 0 height 0
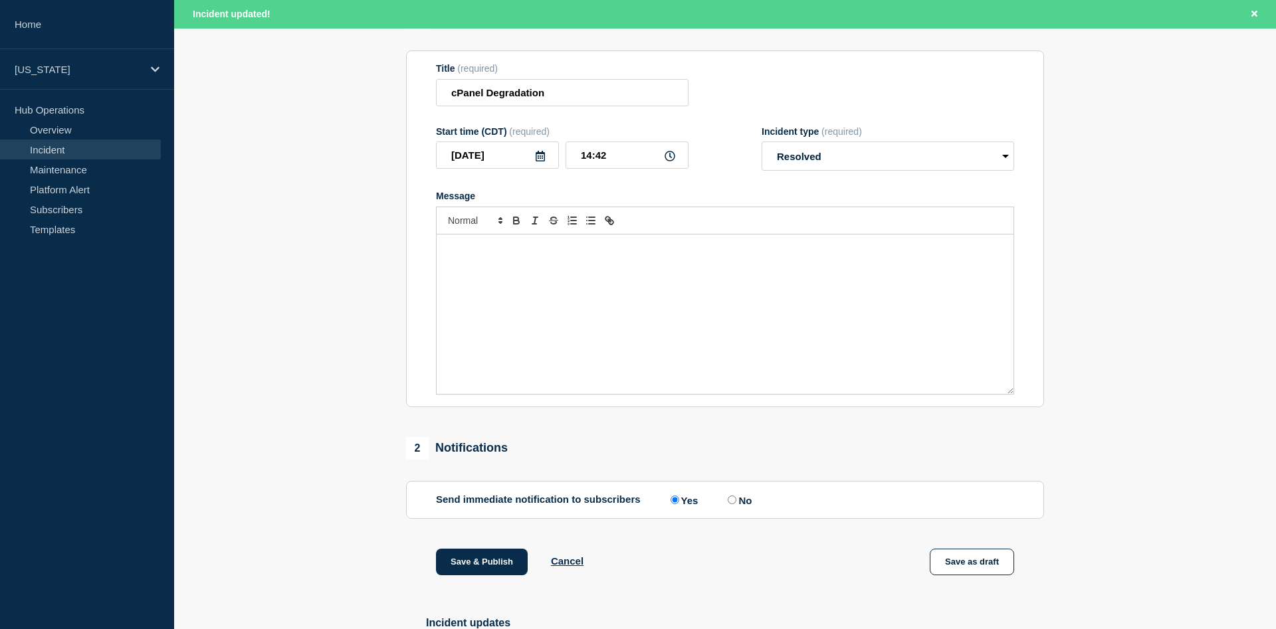
click at [535, 264] on div "Message" at bounding box center [725, 314] width 577 height 159
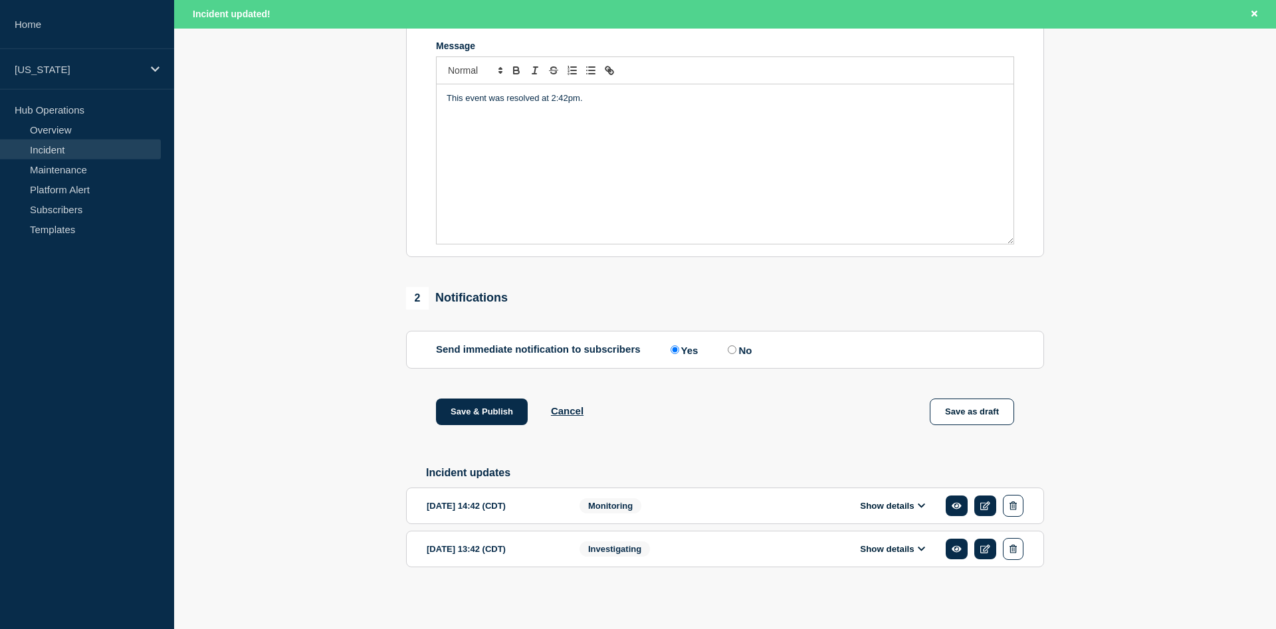
scroll to position [297, 0]
click at [736, 345] on input "No" at bounding box center [732, 349] width 9 height 9
radio input "true"
radio input "false"
click at [507, 407] on button "Save & Publish" at bounding box center [482, 412] width 92 height 27
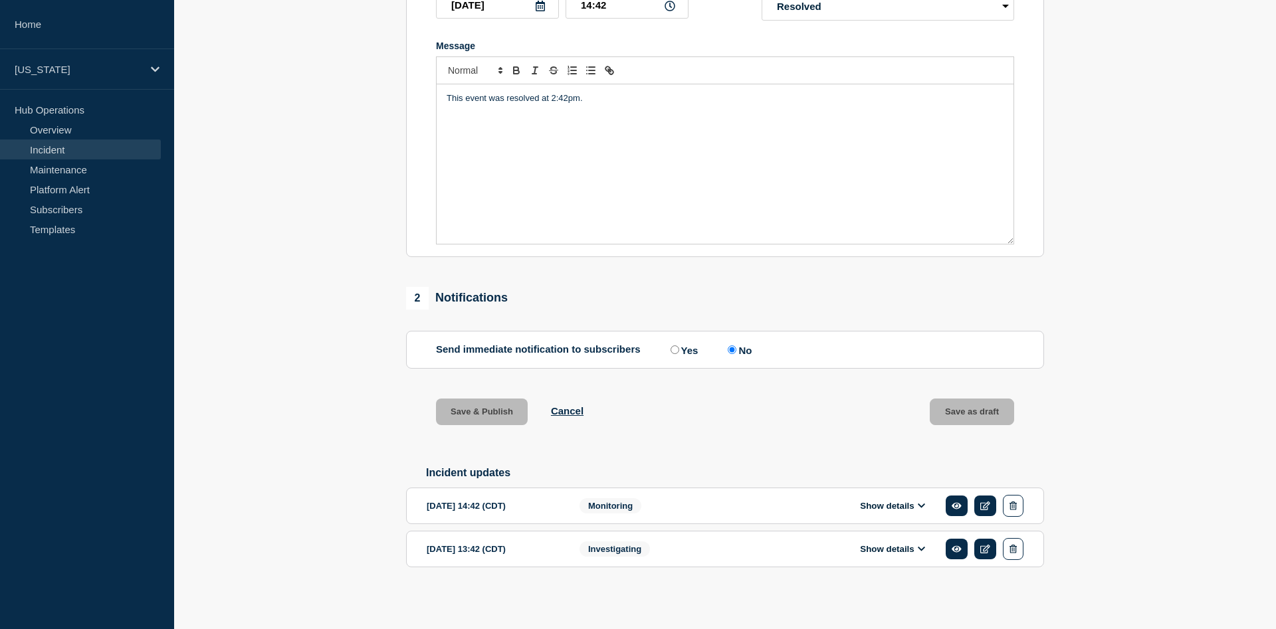
scroll to position [268, 0]
